Goal: Find specific page/section: Find specific page/section

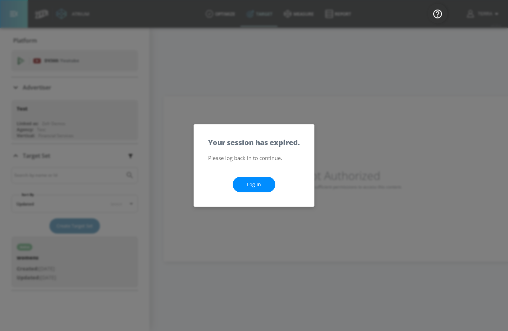
click at [255, 186] on link "Log In" at bounding box center [254, 185] width 43 height 16
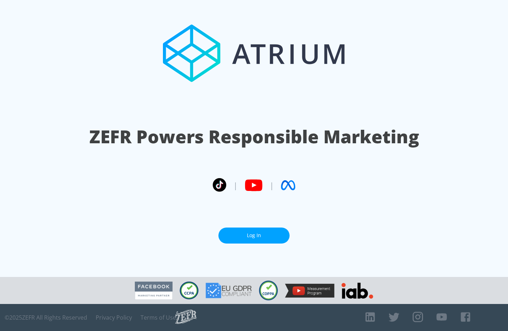
click at [249, 235] on link "Log In" at bounding box center [253, 236] width 71 height 16
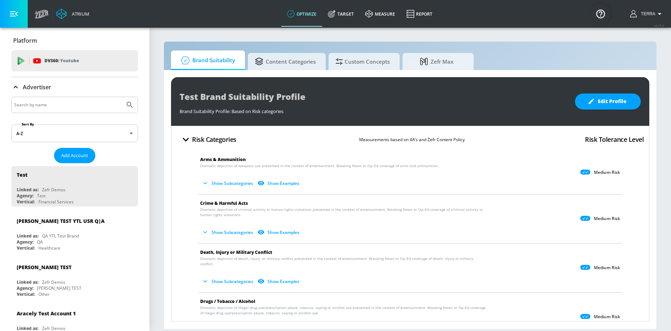
drag, startPoint x: 54, startPoint y: 107, endPoint x: 64, endPoint y: 105, distance: 9.8
click at [55, 107] on input "Search by name" at bounding box center [68, 104] width 108 height 9
type input "demo"
click at [133, 104] on icon "Submit Search" at bounding box center [130, 105] width 9 height 9
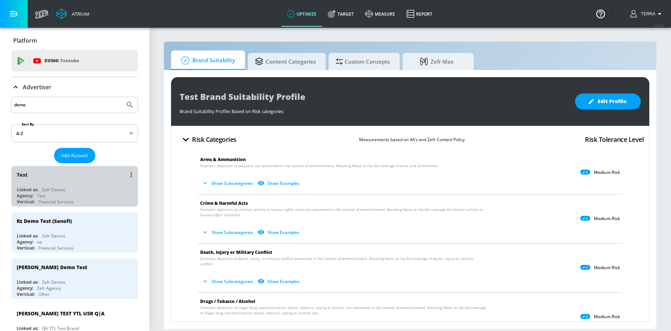
click at [68, 183] on div "Test Linked as: Zefr Demos Agency: Test Vertical: Financial Services" at bounding box center [74, 186] width 127 height 41
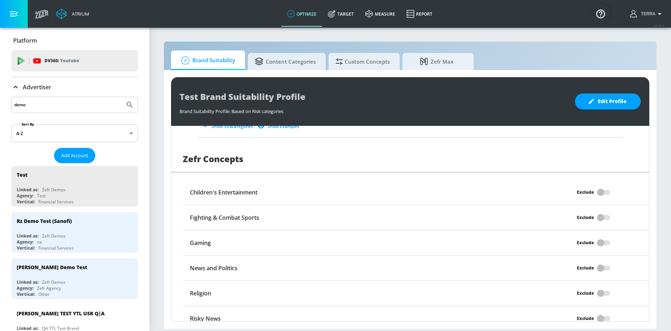
scroll to position [569, 0]
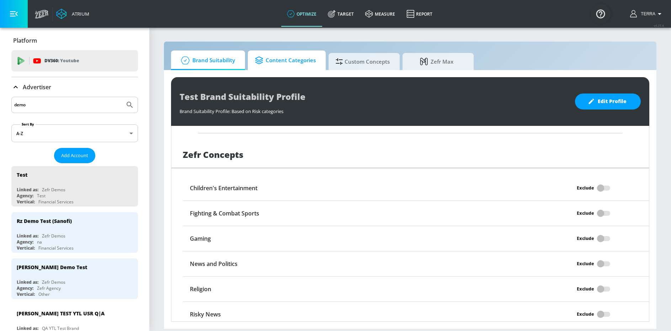
click at [284, 61] on span "Content Categories" at bounding box center [285, 60] width 61 height 17
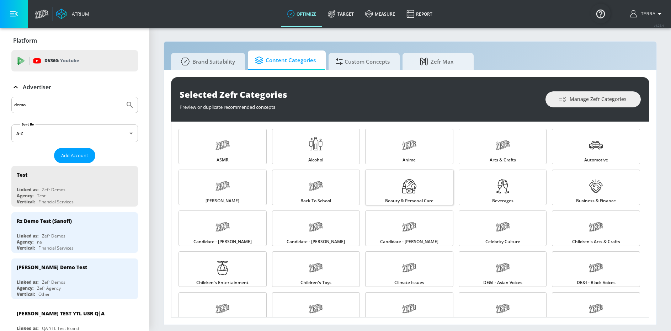
click at [428, 192] on link "Beauty & Personal Care" at bounding box center [409, 188] width 88 height 36
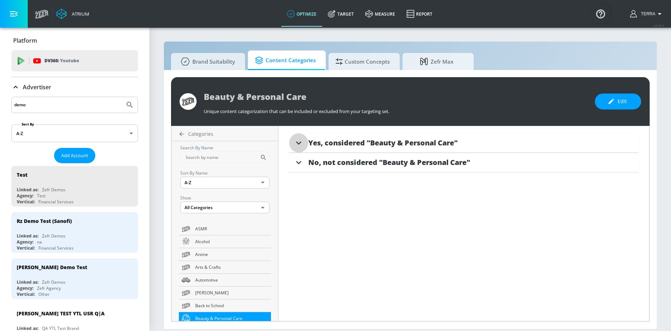
click at [298, 144] on icon at bounding box center [298, 143] width 11 height 11
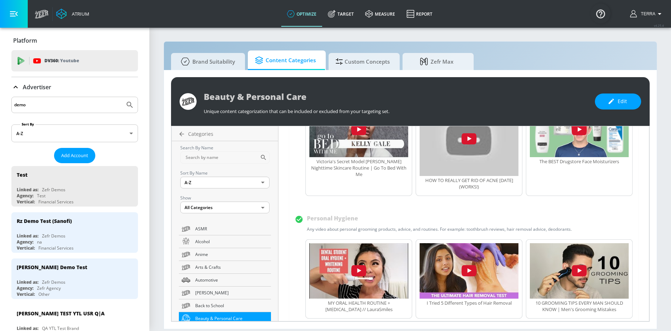
scroll to position [619, 0]
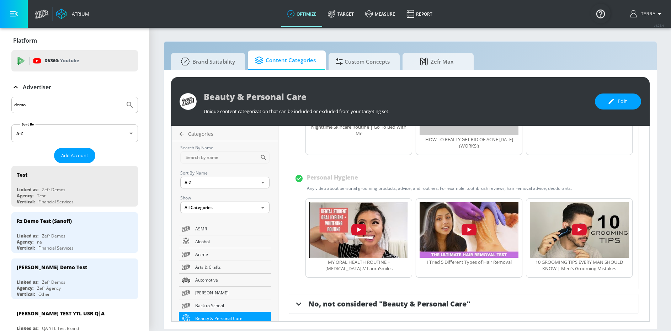
click at [301, 303] on icon at bounding box center [298, 304] width 11 height 11
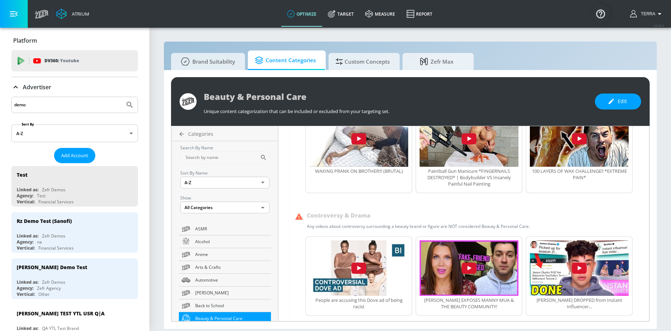
scroll to position [1412, 0]
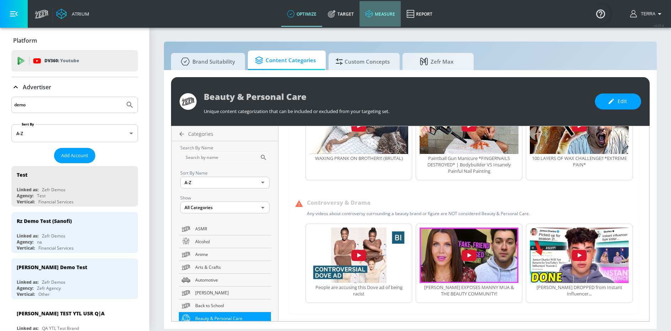
click at [382, 15] on link "measure" at bounding box center [380, 14] width 41 height 26
